Goal: Transaction & Acquisition: Purchase product/service

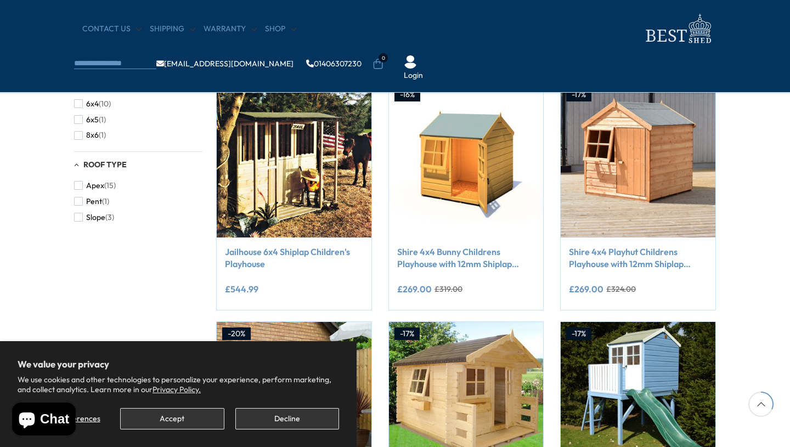
scroll to position [438, 0]
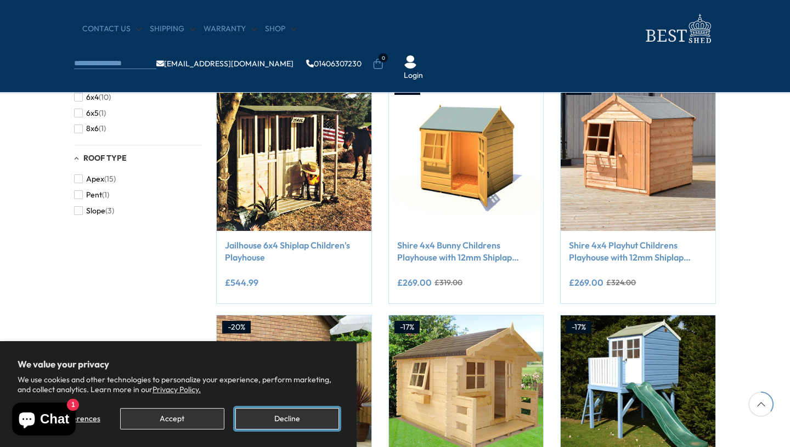
click at [282, 420] on button "Decline" at bounding box center [287, 418] width 104 height 21
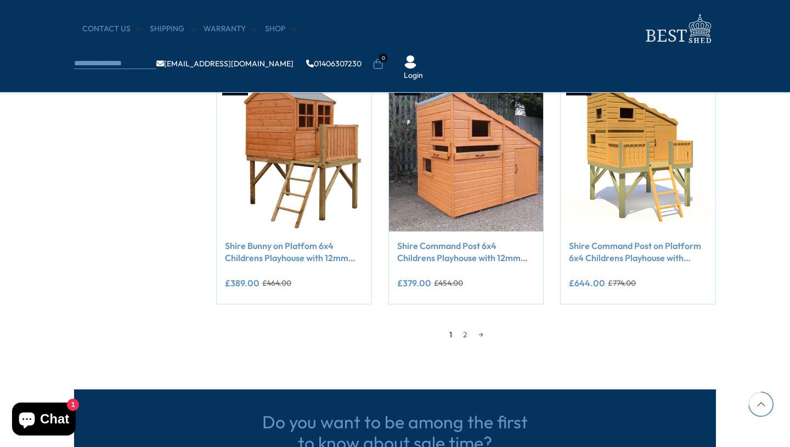
scroll to position [903, 0]
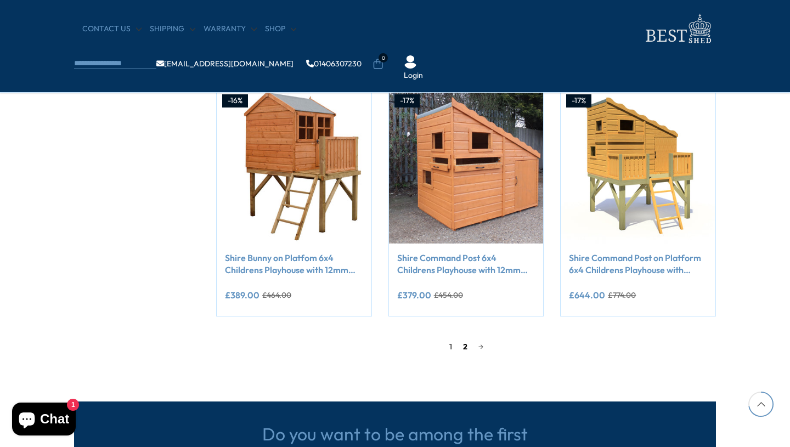
click at [466, 347] on link "2" at bounding box center [464, 346] width 15 height 16
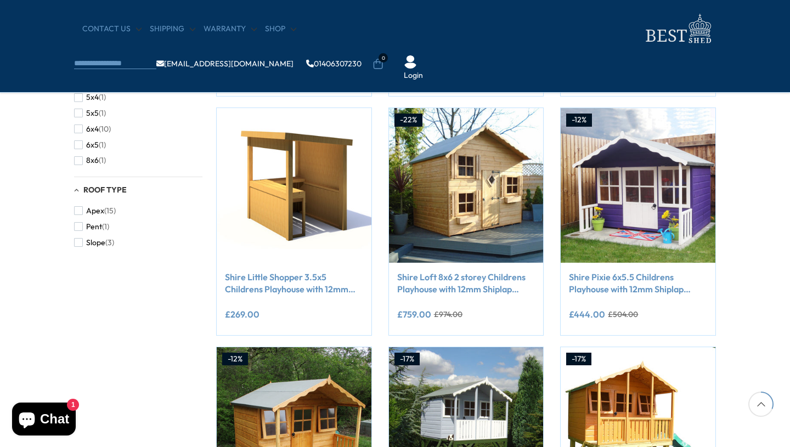
scroll to position [380, 0]
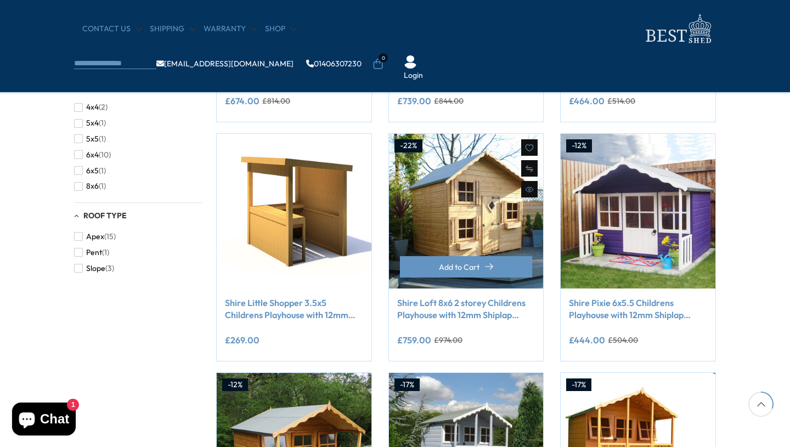
click at [468, 307] on link "Shire Loft 8x6 2 storey Childrens Playhouse with 12mm Shiplap cladding" at bounding box center [466, 309] width 138 height 25
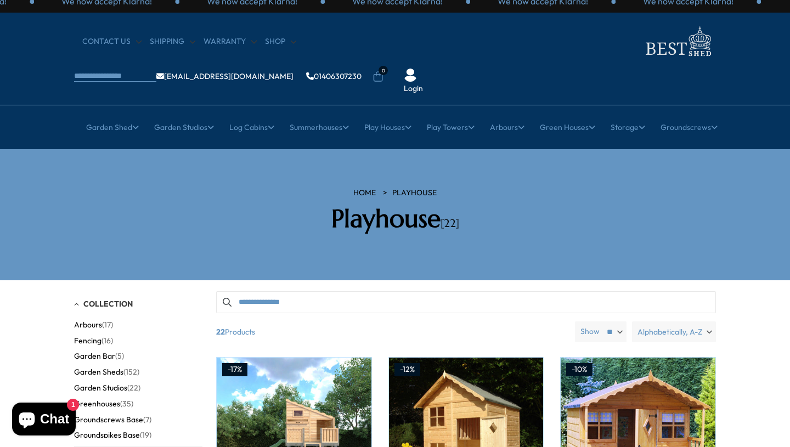
scroll to position [0, 0]
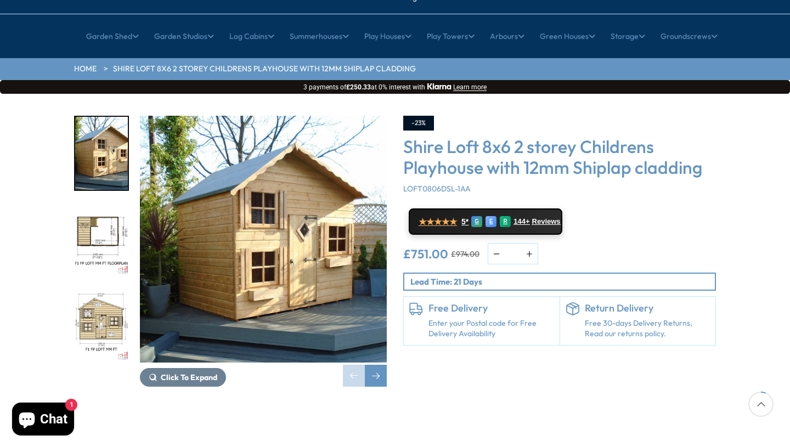
scroll to position [115, 0]
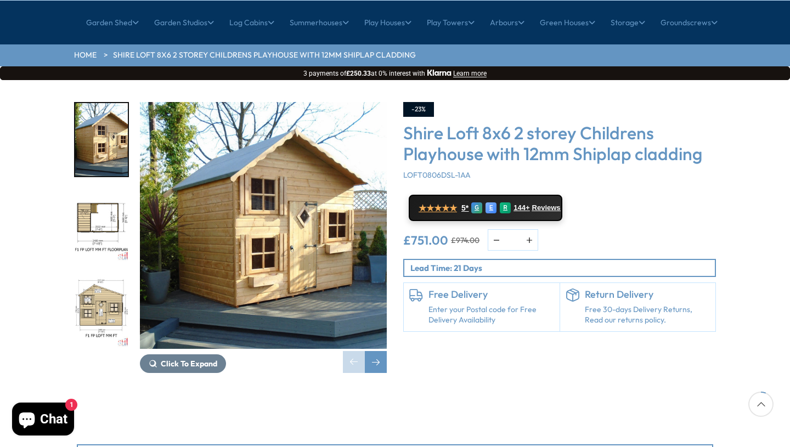
click at [102, 189] on img "2 / 11" at bounding box center [101, 225] width 53 height 73
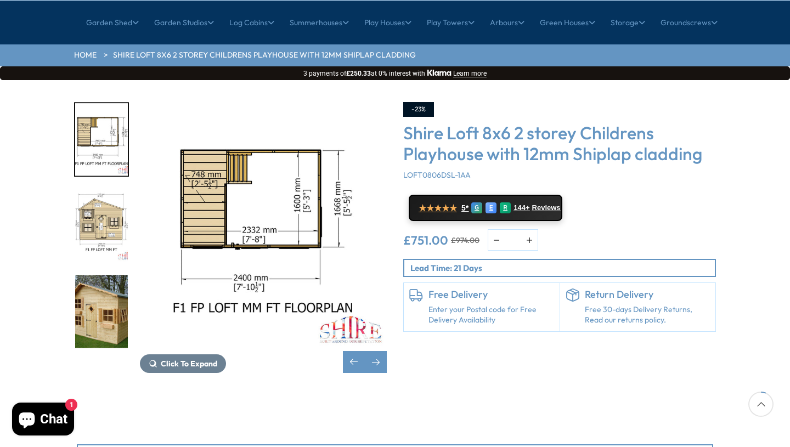
click at [105, 275] on img "4 / 11" at bounding box center [101, 311] width 53 height 73
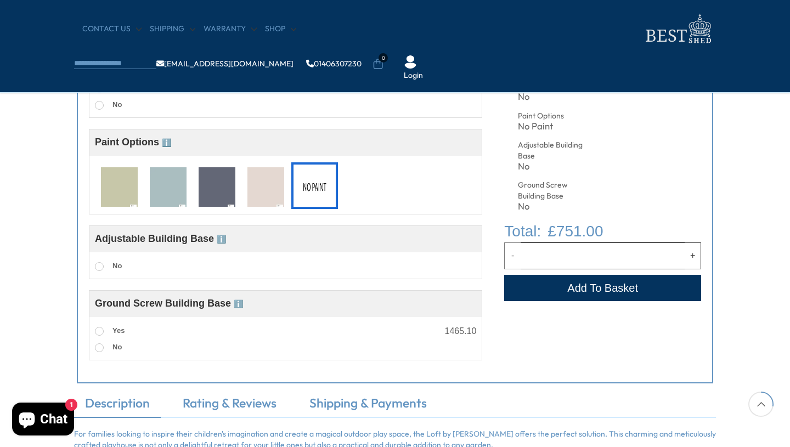
scroll to position [482, 0]
